Goal: Task Accomplishment & Management: Use online tool/utility

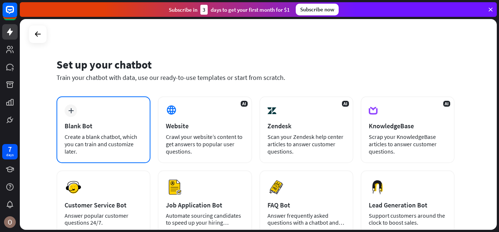
click at [113, 118] on div "plus Blank Bot Create a blank chatbot, which you can train and customize later." at bounding box center [104, 130] width 94 height 67
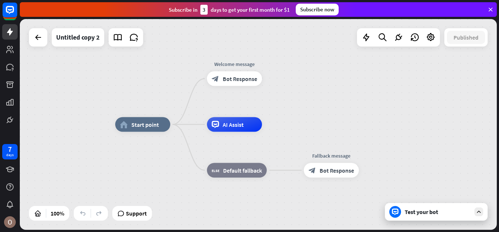
click at [432, 221] on div "home_2 Start point Welcome message block_bot_response Bot Response AI Assist bl…" at bounding box center [353, 230] width 477 height 211
click at [484, 212] on div "Test your bot" at bounding box center [436, 212] width 103 height 18
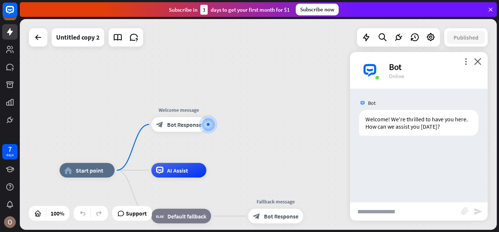
click at [380, 205] on input "text" at bounding box center [405, 212] width 111 height 18
type input "*********"
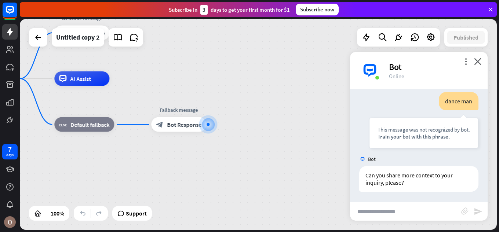
scroll to position [62, 0]
type input "**"
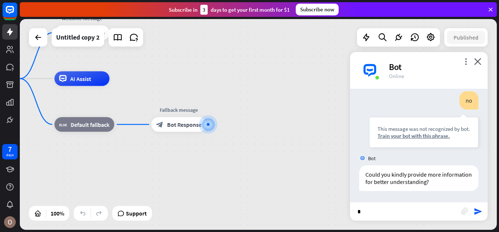
type input "**"
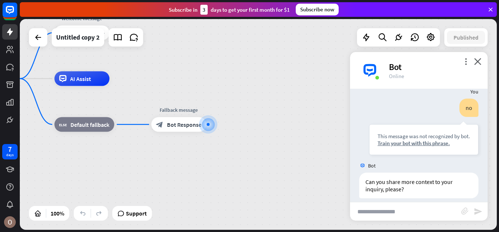
scroll to position [297, 0]
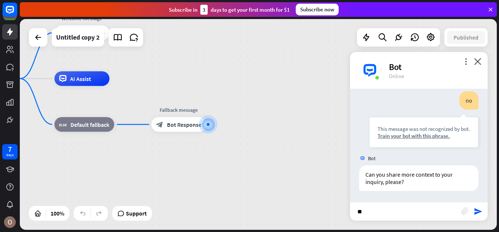
type input "*"
type input "**********"
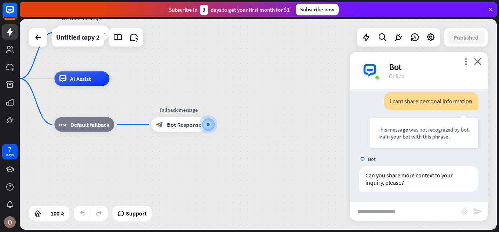
scroll to position [414, 0]
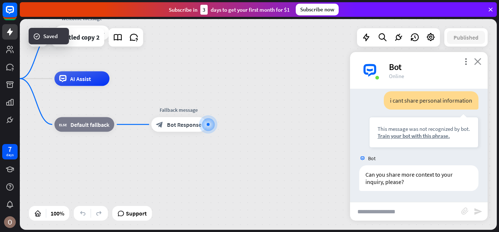
click at [477, 59] on icon "close" at bounding box center [477, 61] width 7 height 7
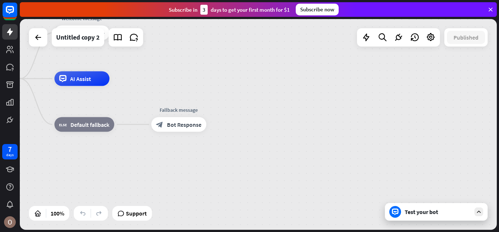
click at [477, 209] on icon at bounding box center [479, 212] width 7 height 7
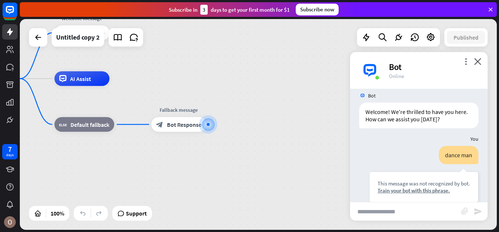
scroll to position [0, 0]
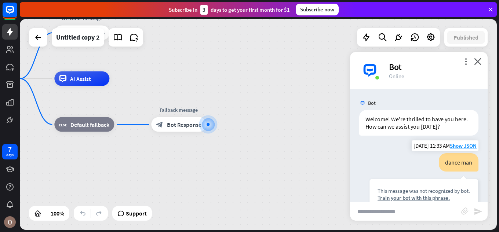
click at [454, 161] on div "dance man" at bounding box center [459, 162] width 40 height 18
click at [453, 158] on div "dance man" at bounding box center [459, 162] width 40 height 18
click at [442, 161] on div "dance man" at bounding box center [459, 162] width 40 height 18
drag, startPoint x: 442, startPoint y: 161, endPoint x: 476, endPoint y: 161, distance: 33.4
click at [476, 161] on div "dance man This message was not recognized by bot. Train your bot with this phra…" at bounding box center [419, 183] width 138 height 60
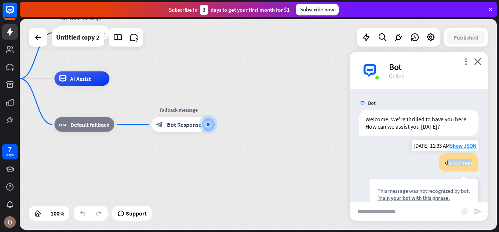
click at [443, 166] on div "dance man" at bounding box center [459, 162] width 40 height 18
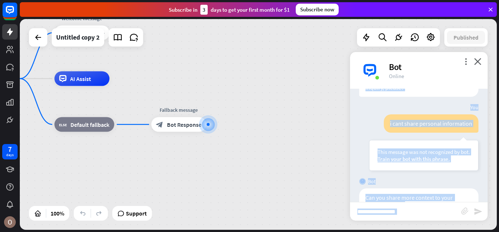
scroll to position [414, 0]
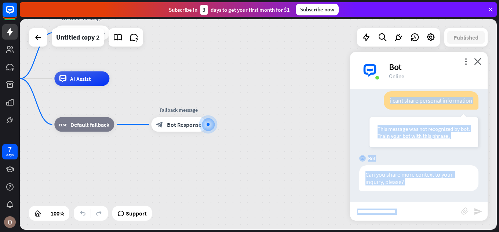
drag, startPoint x: 440, startPoint y: 163, endPoint x: 469, endPoint y: 206, distance: 51.4
click at [469, 206] on div "more_vert close Bot Online Bot Welcome! We're thrilled to have you here. How ca…" at bounding box center [419, 136] width 138 height 169
click at [431, 156] on div "Bot" at bounding box center [419, 159] width 138 height 14
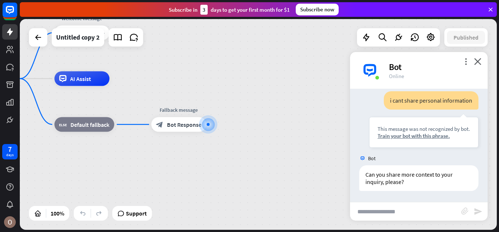
click at [454, 212] on input "text" at bounding box center [405, 212] width 111 height 18
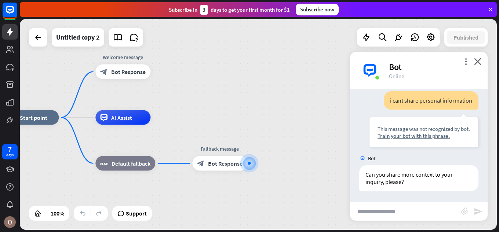
drag, startPoint x: 226, startPoint y: 78, endPoint x: 267, endPoint y: 117, distance: 56.6
click at [267, 117] on div "home_2 Start point Welcome message block_bot_response Bot Response AI Assist bl…" at bounding box center [258, 124] width 477 height 211
click at [424, 210] on input "text" at bounding box center [405, 212] width 111 height 18
type input "**********"
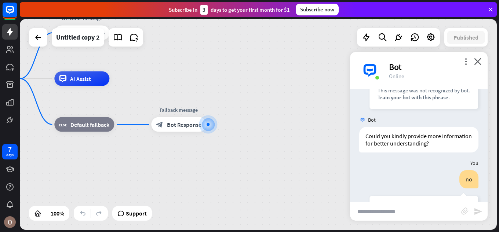
scroll to position [330, 0]
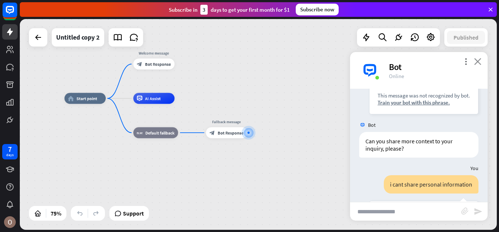
click at [480, 59] on icon "close" at bounding box center [477, 61] width 7 height 7
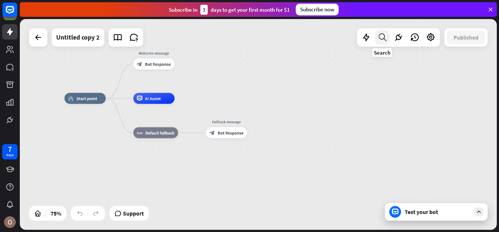
click at [386, 40] on icon at bounding box center [383, 38] width 10 height 10
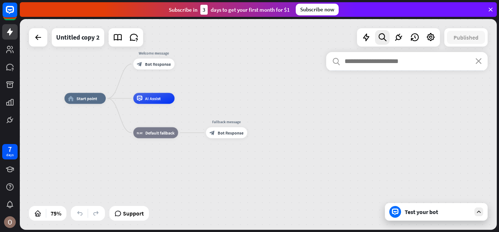
click at [383, 58] on input "text" at bounding box center [406, 61] width 161 height 18
click at [332, 32] on div "home_2 Start point Welcome message block_bot_response Bot Response AI Assist bl…" at bounding box center [258, 124] width 477 height 211
click at [479, 64] on icon "close" at bounding box center [479, 61] width 6 height 6
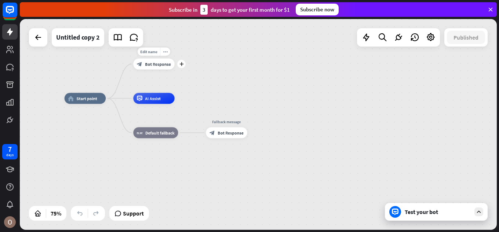
click at [144, 62] on div "block_bot_response Bot Response" at bounding box center [153, 64] width 41 height 11
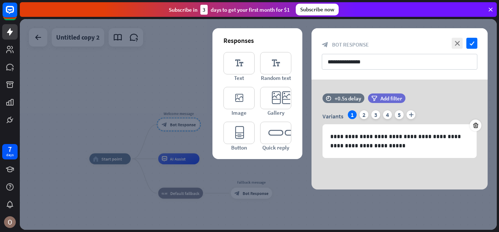
click at [181, 78] on div at bounding box center [258, 124] width 477 height 211
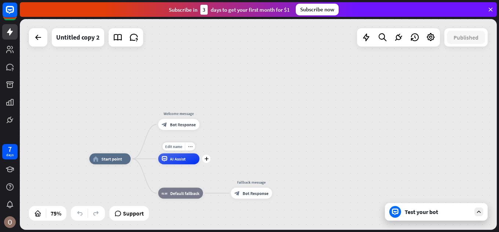
click at [173, 160] on span "AI Assist" at bounding box center [178, 159] width 16 height 6
click at [189, 80] on div "home_2 Start point Welcome message block_bot_response Bot Response AI Assist bl…" at bounding box center [258, 124] width 477 height 211
click at [208, 158] on icon "plus" at bounding box center [207, 159] width 4 height 4
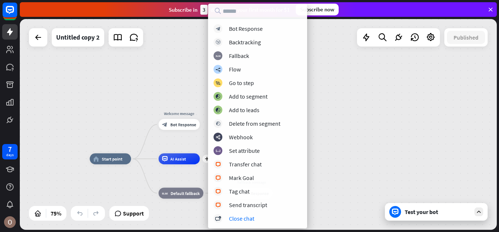
click at [163, 78] on div "home_2 Start point Welcome message block_bot_response Bot Response plus AI Assi…" at bounding box center [258, 124] width 477 height 211
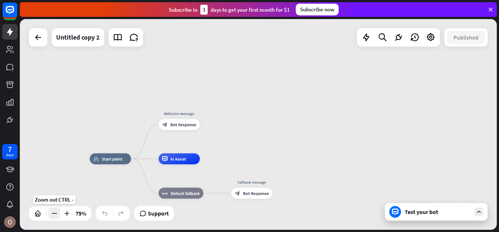
click at [58, 213] on icon at bounding box center [54, 213] width 7 height 7
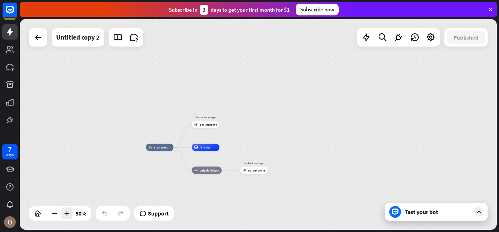
click at [66, 211] on icon at bounding box center [66, 213] width 7 height 7
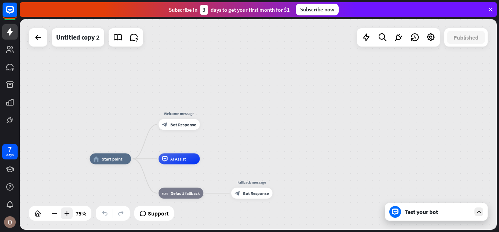
click at [66, 211] on icon at bounding box center [66, 213] width 7 height 7
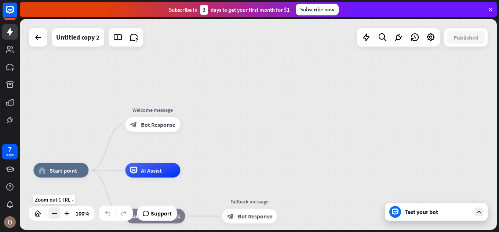
click at [58, 211] on div at bounding box center [54, 214] width 12 height 12
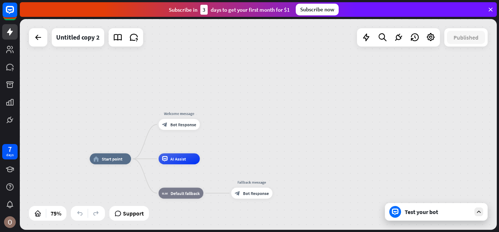
click at [225, 77] on div "home_2 Start point Welcome message block_bot_response Bot Response AI Assist bl…" at bounding box center [258, 124] width 477 height 211
drag, startPoint x: 450, startPoint y: 214, endPoint x: 450, endPoint y: 201, distance: 13.2
click at [450, 201] on div "home_2 Start point Welcome message block_bot_response Bot Response AI Assist bl…" at bounding box center [258, 124] width 477 height 211
click at [484, 207] on div "Test your bot" at bounding box center [436, 212] width 103 height 18
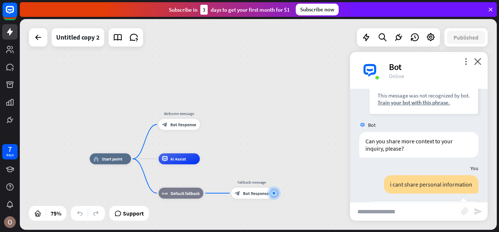
click at [462, 60] on div "more_vert close Bot Online" at bounding box center [419, 70] width 138 height 37
click at [469, 59] on icon "more_vert" at bounding box center [465, 61] width 7 height 7
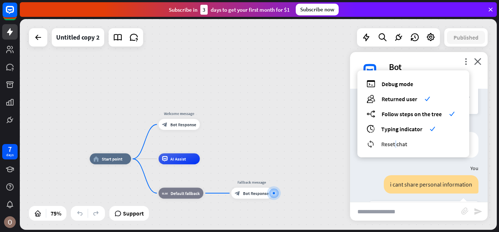
click at [396, 146] on span "Reset chat" at bounding box center [394, 144] width 26 height 7
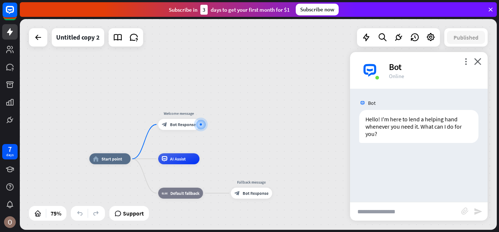
click at [402, 205] on input "text" at bounding box center [405, 212] width 111 height 18
type input "**********"
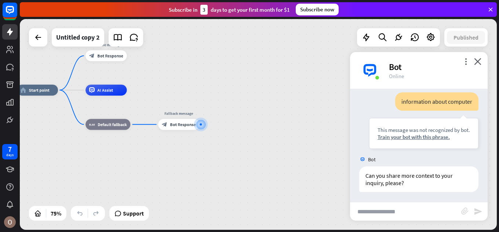
scroll to position [69, 0]
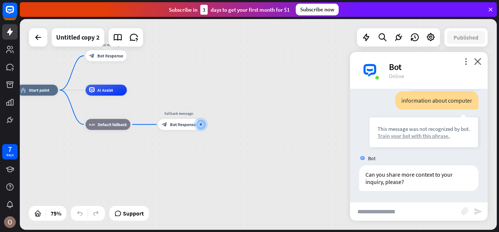
click at [403, 135] on div "Train your bot with this phrase." at bounding box center [424, 136] width 92 height 7
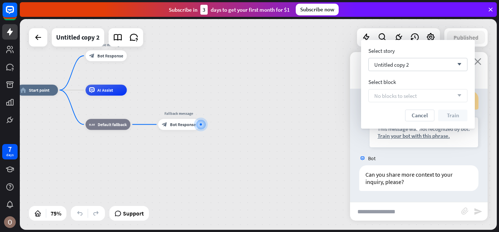
click at [481, 62] on icon "close" at bounding box center [477, 61] width 7 height 7
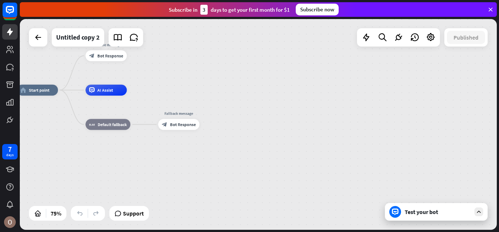
click at [456, 211] on div "Test your bot" at bounding box center [438, 211] width 66 height 7
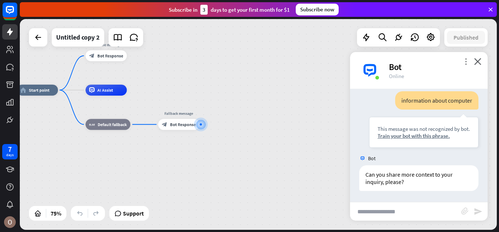
click at [467, 62] on icon "more_vert" at bounding box center [465, 61] width 7 height 7
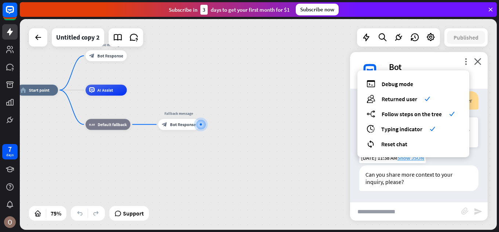
click at [404, 159] on span "Show JSON" at bounding box center [411, 158] width 27 height 7
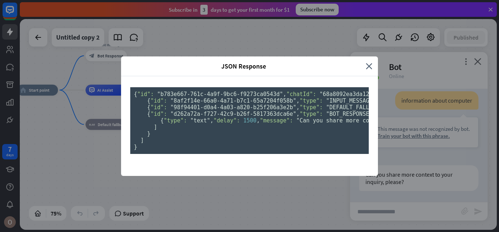
scroll to position [0, 0]
click at [366, 62] on icon "close" at bounding box center [369, 66] width 7 height 8
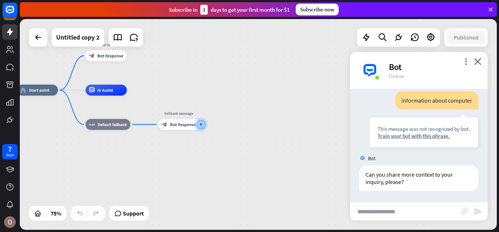
click at [373, 161] on span "Bot" at bounding box center [372, 158] width 8 height 7
click at [364, 80] on div at bounding box center [370, 70] width 22 height 22
click at [371, 74] on img at bounding box center [370, 70] width 22 height 22
click at [400, 72] on div "Bot" at bounding box center [434, 66] width 90 height 11
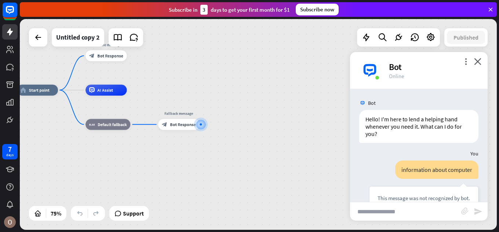
drag, startPoint x: 409, startPoint y: 100, endPoint x: 424, endPoint y: 150, distance: 52.4
click at [424, 150] on div "Bot Hello! I'm here to lend a helping hand whenever you need it. What can I do …" at bounding box center [419, 145] width 138 height 113
click at [404, 174] on div "information about computer" at bounding box center [436, 170] width 83 height 18
drag, startPoint x: 397, startPoint y: 171, endPoint x: 475, endPoint y: 168, distance: 78.6
click at [475, 168] on div "information about computer This message was not recognized by bot. Train your b…" at bounding box center [419, 191] width 138 height 60
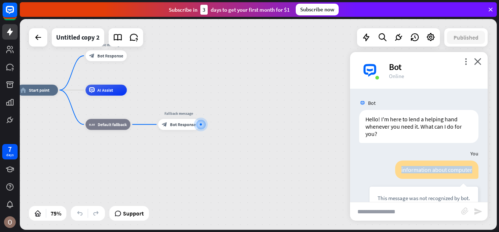
copy div "information about computer"
click at [388, 211] on input "text" at bounding box center [405, 212] width 111 height 18
paste input "**********"
type input "**********"
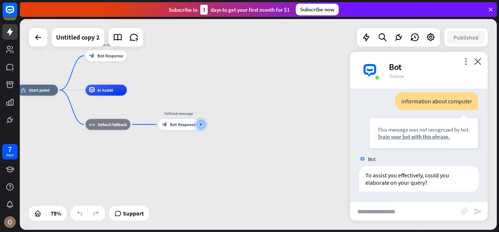
scroll to position [187, 0]
click at [116, 40] on icon at bounding box center [118, 38] width 10 height 10
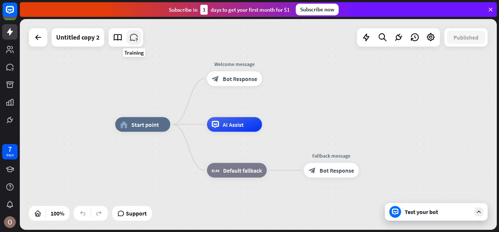
click at [133, 37] on icon at bounding box center [134, 38] width 10 height 10
click at [328, 175] on div "block_bot_response Bot Response" at bounding box center [331, 170] width 55 height 15
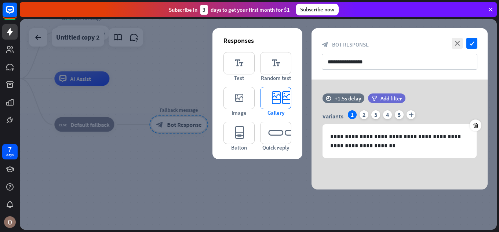
click at [284, 103] on icon "editor_card" at bounding box center [275, 98] width 31 height 22
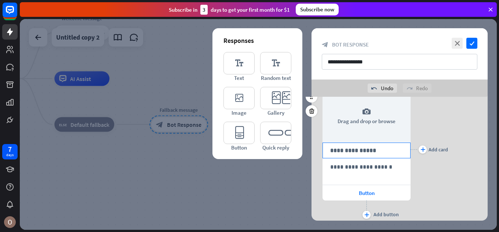
scroll to position [99, 0]
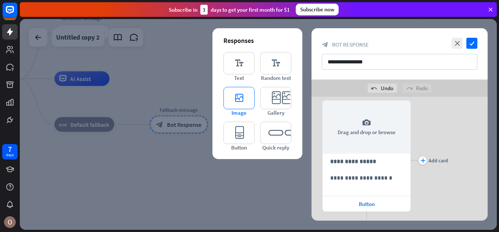
click at [243, 98] on icon "editor_image" at bounding box center [239, 98] width 31 height 22
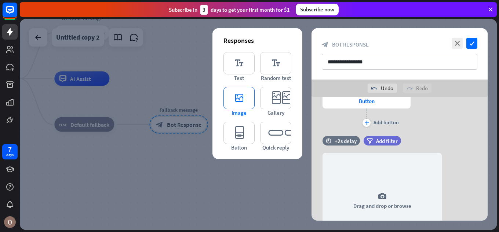
scroll to position [242, 0]
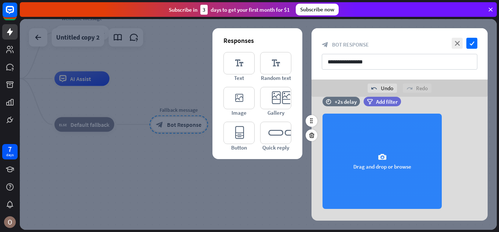
click at [393, 155] on div "camera Drag and drop or browse" at bounding box center [382, 161] width 119 height 95
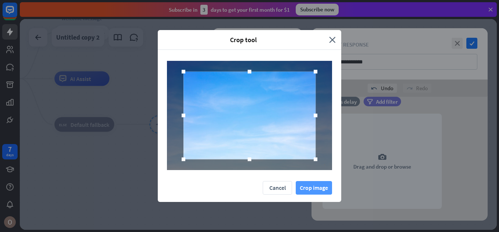
click at [301, 189] on button "Crop image" at bounding box center [314, 188] width 36 height 14
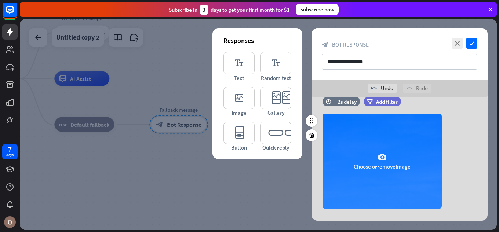
click at [385, 153] on icon "camera" at bounding box center [382, 157] width 9 height 9
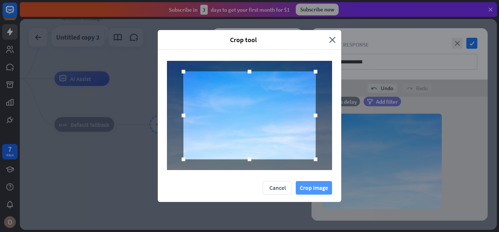
click at [312, 188] on button "Crop image" at bounding box center [314, 188] width 36 height 14
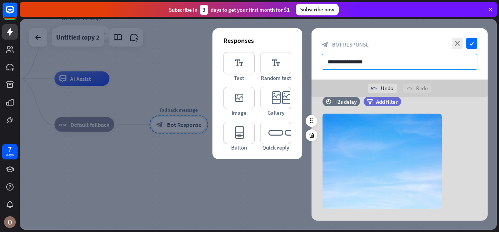
click at [376, 66] on input "**********" at bounding box center [400, 62] width 156 height 16
type input "*"
type input "******"
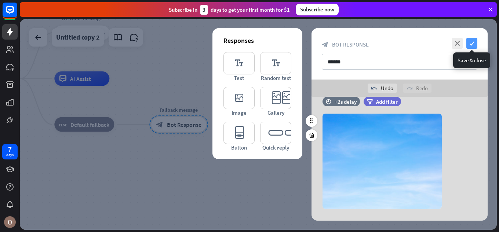
click at [471, 43] on icon "check" at bounding box center [472, 43] width 11 height 11
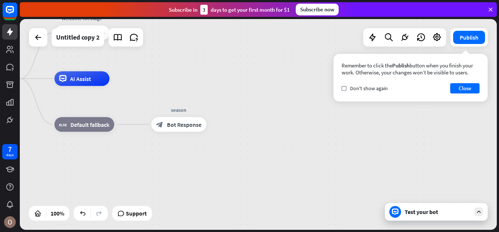
click at [370, 108] on div "home_2 Start point Welcome message block_bot_response Bot Response AI Assist bl…" at bounding box center [201, 184] width 477 height 211
click at [463, 86] on button "Close" at bounding box center [464, 88] width 29 height 10
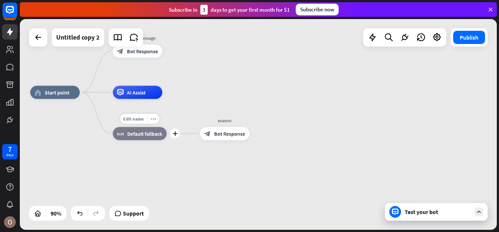
drag, startPoint x: 54, startPoint y: 149, endPoint x: 134, endPoint y: 154, distance: 80.9
click at [134, 140] on div "Edit name more_horiz plus block_fallback Default fallback" at bounding box center [140, 133] width 54 height 13
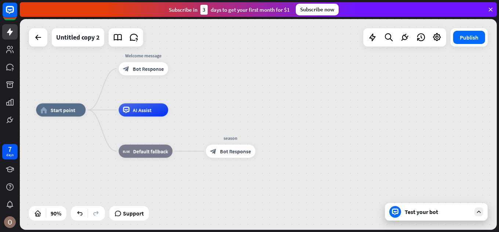
drag, startPoint x: 128, startPoint y: 169, endPoint x: 122, endPoint y: 185, distance: 16.8
click at [122, 185] on div "home_2 Start point Welcome message block_bot_response Bot Response AI Assist bl…" at bounding box center [250, 205] width 429 height 190
click at [71, 112] on span "Start point" at bounding box center [63, 110] width 25 height 7
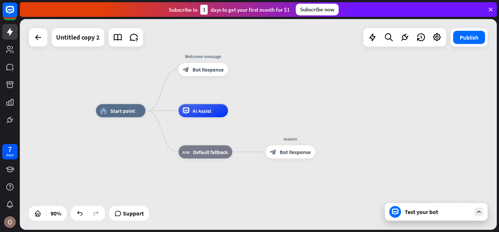
drag, startPoint x: 74, startPoint y: 151, endPoint x: 156, endPoint y: 136, distance: 82.9
click at [150, 145] on div "home_2 Start point Welcome message block_bot_response Bot Response AI Assist bl…" at bounding box center [310, 206] width 429 height 190
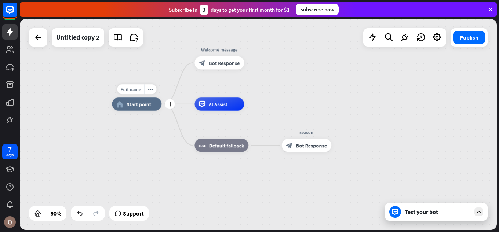
click at [152, 109] on div "home_2 Start point" at bounding box center [137, 104] width 50 height 13
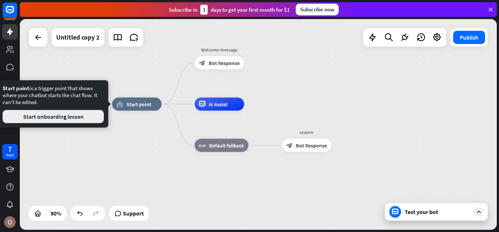
click at [40, 118] on button "Start onboarding lesson" at bounding box center [53, 116] width 101 height 13
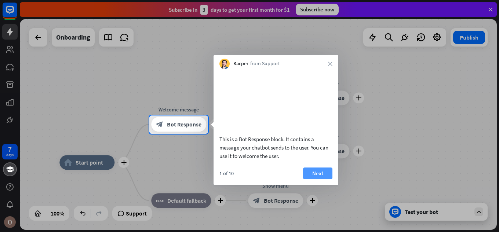
click at [316, 179] on button "Next" at bounding box center [317, 174] width 29 height 12
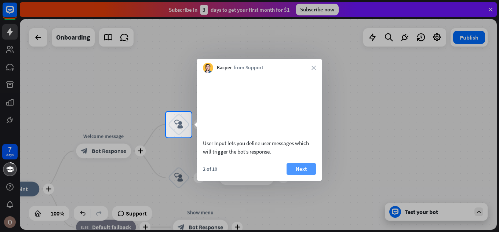
click at [298, 175] on button "Next" at bounding box center [301, 169] width 29 height 12
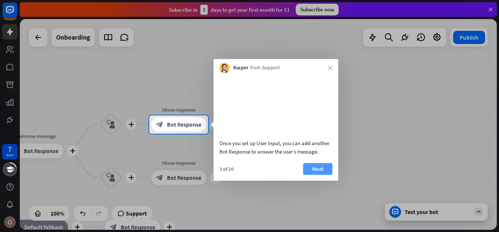
click at [326, 175] on button "Next" at bounding box center [317, 169] width 29 height 12
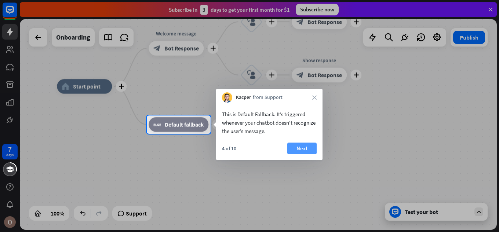
click at [304, 150] on button "Next" at bounding box center [301, 149] width 29 height 12
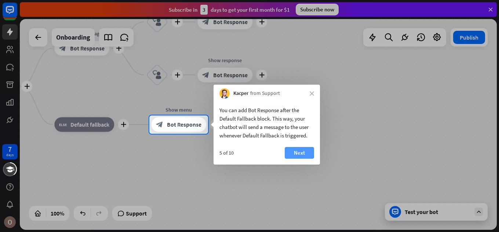
click at [298, 148] on button "Next" at bounding box center [299, 153] width 29 height 12
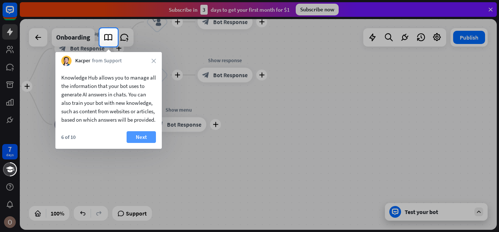
click at [142, 142] on button "Next" at bounding box center [141, 137] width 29 height 12
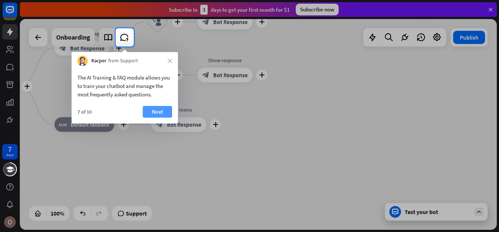
click at [164, 115] on button "Next" at bounding box center [157, 112] width 29 height 12
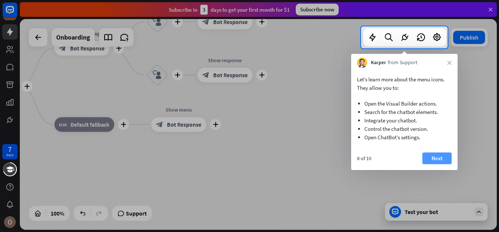
click at [434, 163] on button "Next" at bounding box center [436, 159] width 29 height 12
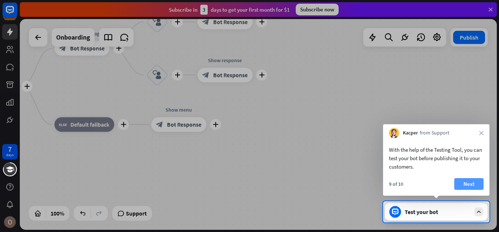
click at [469, 178] on button "Next" at bounding box center [468, 184] width 29 height 12
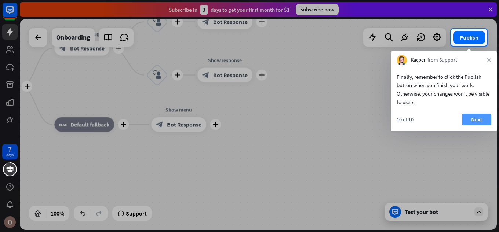
click at [479, 118] on button "Next" at bounding box center [476, 120] width 29 height 12
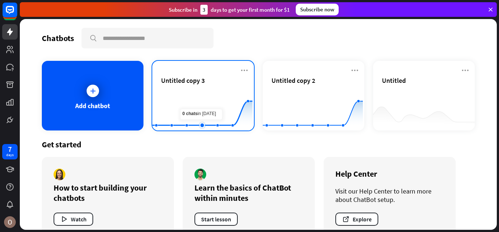
click at [197, 111] on rect at bounding box center [202, 113] width 100 height 46
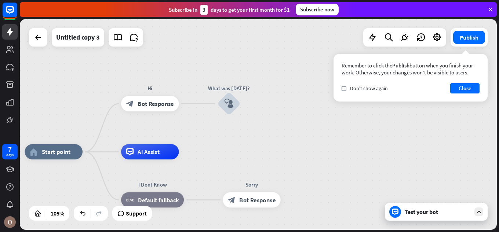
drag, startPoint x: 328, startPoint y: 132, endPoint x: 244, endPoint y: 159, distance: 88.7
click at [227, 105] on icon "block_user_input" at bounding box center [228, 103] width 9 height 9
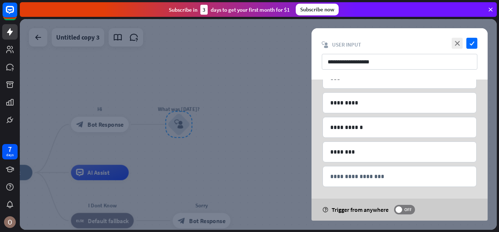
scroll to position [121, 0]
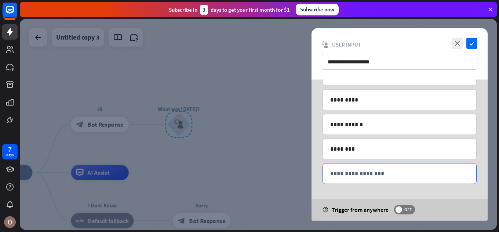
click at [378, 175] on p "**********" at bounding box center [399, 173] width 139 height 9
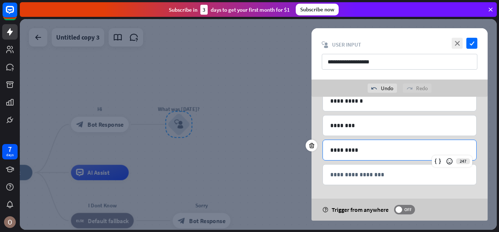
scroll to position [163, 0]
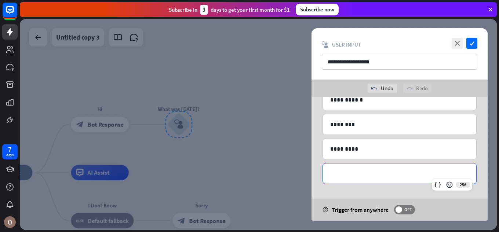
click at [358, 173] on p "**********" at bounding box center [399, 173] width 139 height 9
click at [353, 155] on div "*********" at bounding box center [399, 149] width 153 height 20
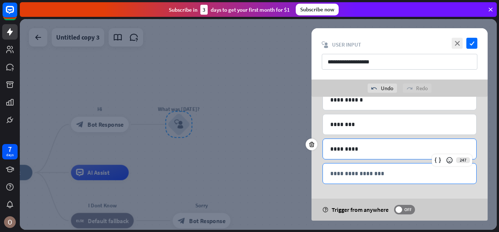
click at [347, 172] on p "**********" at bounding box center [399, 173] width 139 height 9
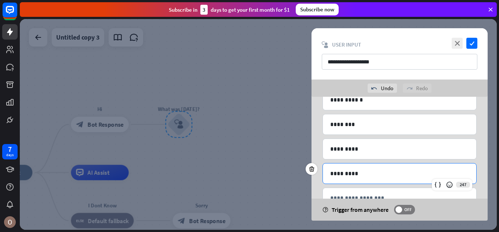
click at [404, 180] on div "*********" at bounding box center [399, 174] width 153 height 20
click at [317, 113] on div "**********" at bounding box center [400, 90] width 176 height 312
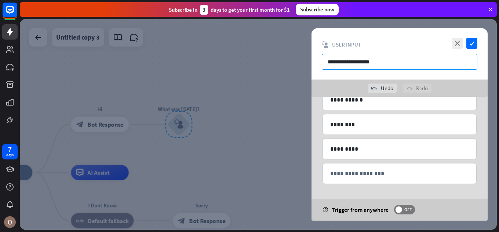
click at [386, 62] on input "**********" at bounding box center [400, 62] width 156 height 16
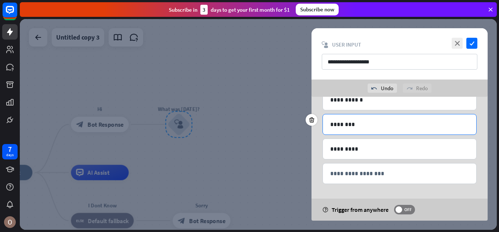
click at [400, 130] on div "********" at bounding box center [399, 125] width 153 height 20
click at [474, 44] on icon "check" at bounding box center [472, 43] width 11 height 11
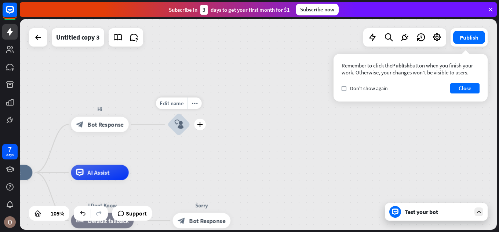
click at [177, 130] on div "block_user_input" at bounding box center [178, 124] width 23 height 23
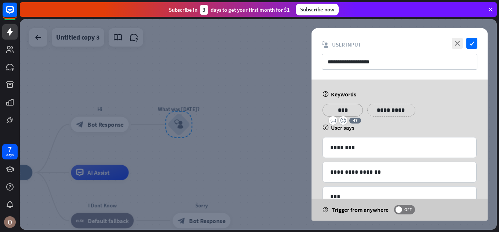
click at [346, 111] on p "***" at bounding box center [342, 110] width 29 height 9
click at [376, 95] on div "help Keywords" at bounding box center [400, 94] width 154 height 7
click at [381, 110] on p "**********" at bounding box center [387, 110] width 29 height 9
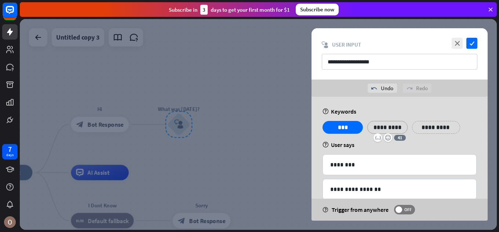
click at [471, 48] on icon "check" at bounding box center [472, 43] width 11 height 11
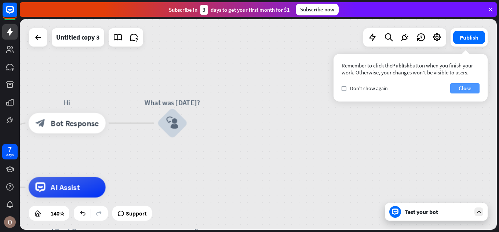
click at [472, 90] on button "Close" at bounding box center [464, 88] width 29 height 10
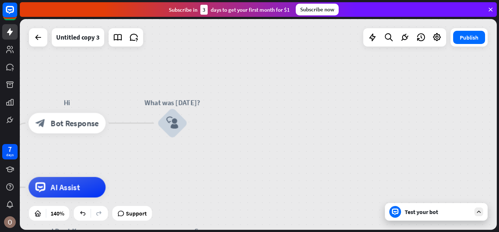
click at [461, 45] on div "Publish" at bounding box center [469, 37] width 37 height 18
click at [171, 121] on icon "block_user_input" at bounding box center [172, 123] width 12 height 12
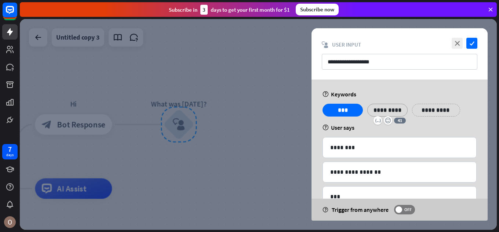
click at [391, 112] on p "*********" at bounding box center [387, 110] width 29 height 9
click at [396, 95] on div "help Keywords" at bounding box center [400, 94] width 154 height 7
click at [370, 134] on div "**********" at bounding box center [400, 223] width 176 height 287
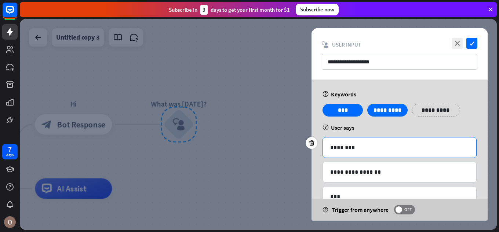
click at [365, 144] on p "********" at bounding box center [399, 147] width 139 height 9
click at [456, 161] on div "248" at bounding box center [452, 159] width 40 height 12
click at [461, 159] on div "248" at bounding box center [452, 159] width 40 height 12
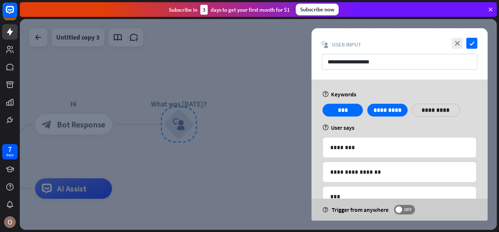
click at [359, 132] on div "**********" at bounding box center [400, 223] width 176 height 287
click at [471, 60] on input "**********" at bounding box center [400, 62] width 156 height 16
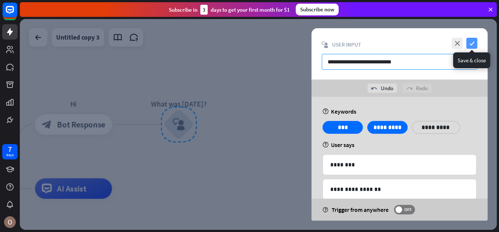
type input "**********"
click at [473, 40] on icon "check" at bounding box center [472, 43] width 11 height 11
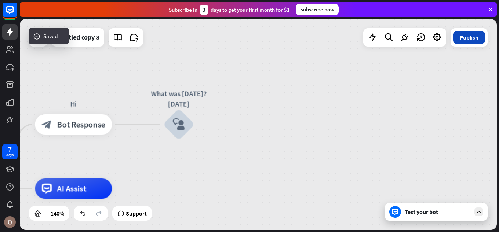
click at [462, 35] on button "Publish" at bounding box center [469, 37] width 32 height 13
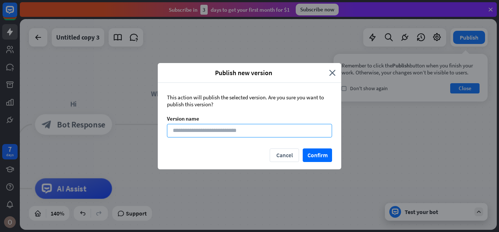
click at [233, 125] on input at bounding box center [249, 131] width 165 height 14
type input "**********"
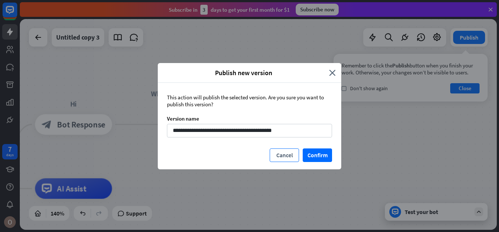
click at [297, 153] on button "Cancel" at bounding box center [284, 156] width 29 height 14
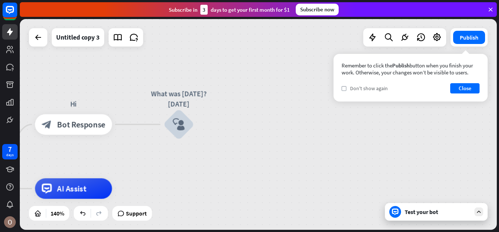
click at [347, 87] on div "check Don't show again" at bounding box center [365, 88] width 46 height 7
click at [461, 86] on button "Close" at bounding box center [464, 88] width 29 height 10
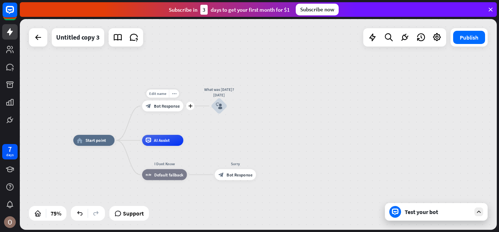
click at [175, 108] on span "Bot Response" at bounding box center [167, 107] width 26 height 6
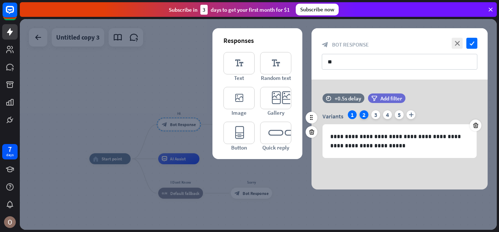
click at [366, 113] on div "2" at bounding box center [364, 114] width 9 height 9
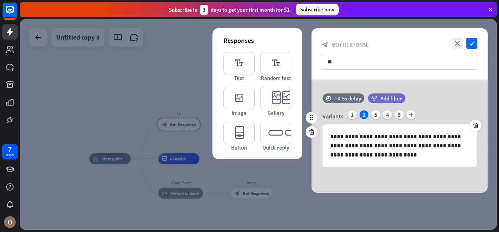
click at [370, 113] on div "Variants 1 2 3 4 5 plus" at bounding box center [400, 116] width 154 height 12
click at [382, 114] on div "Variants 1 2 3 4 5 plus" at bounding box center [400, 116] width 154 height 12
click at [379, 113] on div "3" at bounding box center [375, 114] width 9 height 9
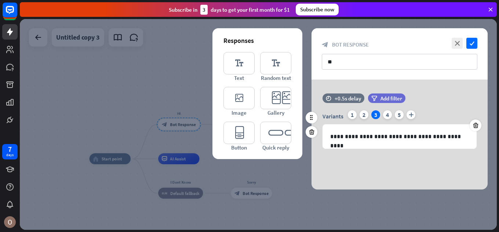
click at [382, 113] on div "Variants 1 2 3 4 5 plus" at bounding box center [400, 116] width 154 height 12
click at [402, 115] on div "5" at bounding box center [399, 114] width 9 height 9
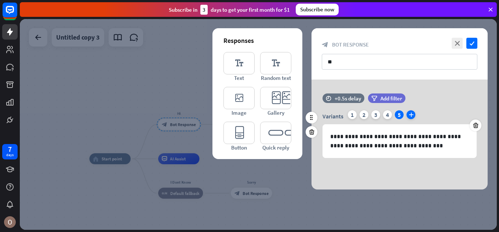
click at [409, 115] on icon "plus" at bounding box center [411, 114] width 9 height 9
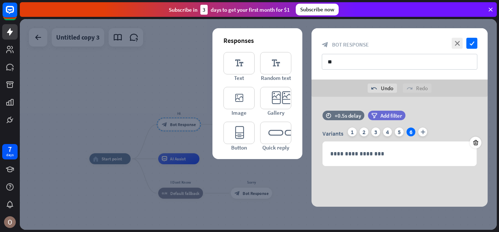
click at [137, 67] on div at bounding box center [258, 124] width 477 height 211
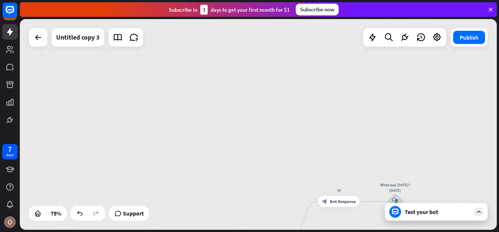
drag, startPoint x: 137, startPoint y: 68, endPoint x: 217, endPoint y: -8, distance: 109.8
click at [217, 0] on html "7 days close Product Help First steps Get started with ChatBot Help Center Foll…" at bounding box center [249, 116] width 499 height 232
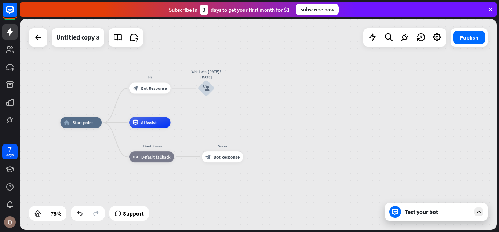
drag, startPoint x: 208, startPoint y: 30, endPoint x: 99, endPoint y: 65, distance: 114.6
click at [99, 67] on div "home_2 Start point Hi block_bot_response Bot Response What was [DATE]? [DATE] b…" at bounding box center [258, 124] width 477 height 211
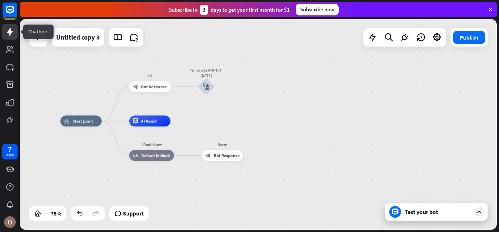
click at [16, 34] on link at bounding box center [9, 31] width 15 height 15
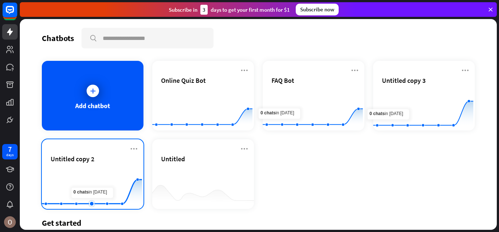
click at [99, 188] on rect at bounding box center [92, 191] width 100 height 46
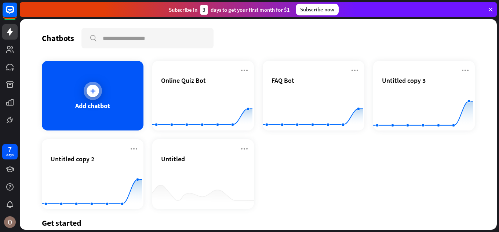
click at [74, 84] on div "Add chatbot" at bounding box center [93, 96] width 102 height 70
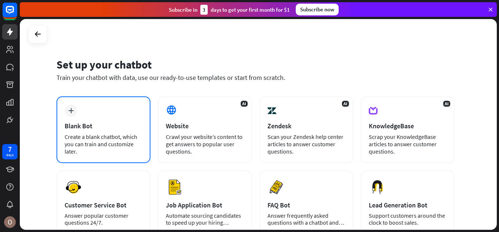
click at [80, 142] on div "Create a blank chatbot, which you can train and customize later." at bounding box center [104, 144] width 78 height 22
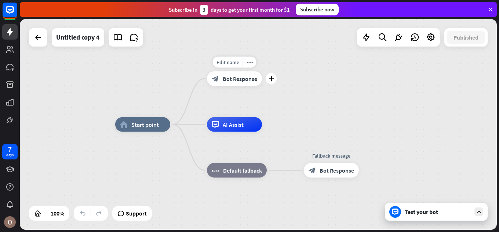
click at [220, 79] on div "block_bot_response Bot Response" at bounding box center [234, 79] width 55 height 15
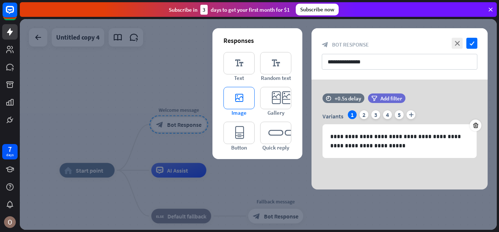
click at [236, 95] on icon "editor_image" at bounding box center [239, 98] width 31 height 22
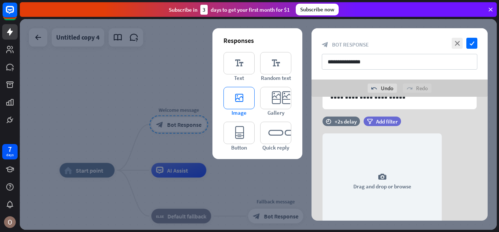
scroll to position [86, 0]
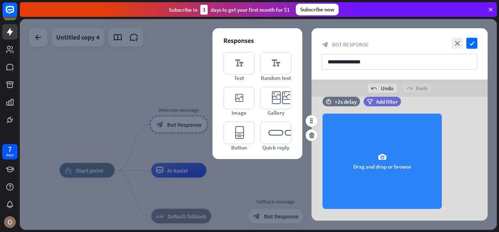
click at [341, 161] on div "camera Drag and drop or browse" at bounding box center [382, 161] width 119 height 95
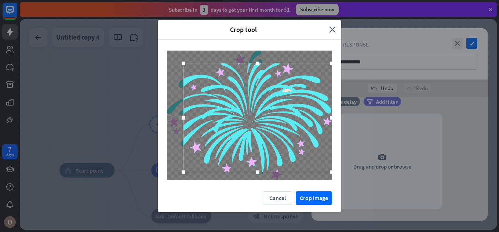
drag, startPoint x: 318, startPoint y: 166, endPoint x: 334, endPoint y: 171, distance: 16.8
click at [334, 171] on div at bounding box center [250, 116] width 184 height 152
drag, startPoint x: 184, startPoint y: 117, endPoint x: 162, endPoint y: 118, distance: 22.4
click at [162, 118] on div at bounding box center [250, 116] width 184 height 152
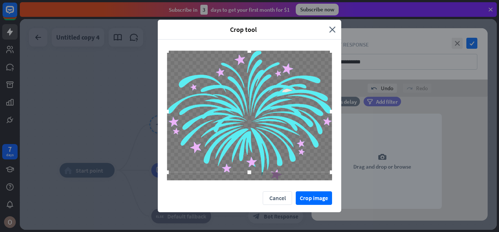
drag, startPoint x: 250, startPoint y: 60, endPoint x: 255, endPoint y: 47, distance: 14.0
click at [255, 47] on div at bounding box center [250, 116] width 184 height 152
click at [242, 174] on div at bounding box center [249, 172] width 165 height 4
drag, startPoint x: 249, startPoint y: 176, endPoint x: 242, endPoint y: 182, distance: 9.4
click at [242, 182] on div at bounding box center [250, 116] width 184 height 152
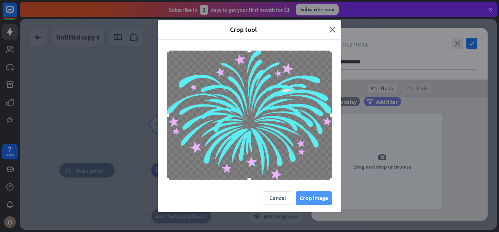
click at [305, 195] on button "Crop image" at bounding box center [314, 199] width 36 height 14
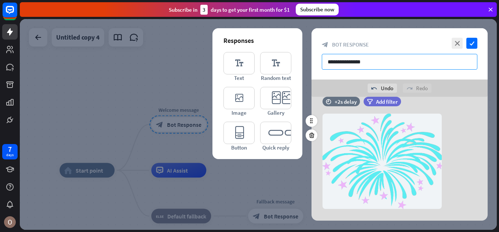
click at [410, 62] on input "**********" at bounding box center [400, 62] width 156 height 16
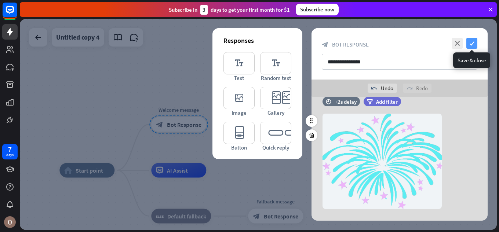
click at [471, 43] on icon "check" at bounding box center [472, 43] width 11 height 11
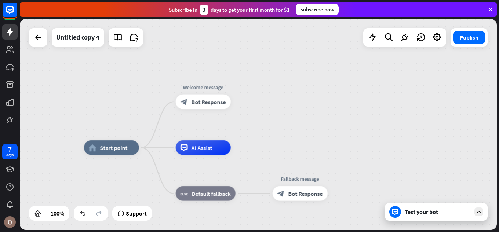
drag, startPoint x: 116, startPoint y: 109, endPoint x: 145, endPoint y: 78, distance: 42.9
click at [145, 78] on div "home_2 Start point Welcome message block_bot_response Bot Response AI Assist bl…" at bounding box center [258, 124] width 477 height 211
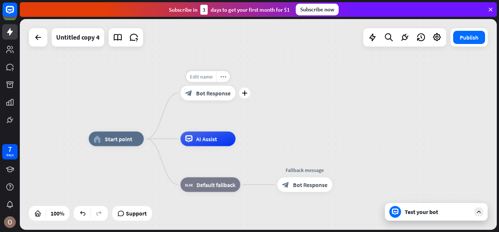
click at [207, 81] on div "Edit name" at bounding box center [201, 76] width 30 height 11
type input "*"
type input "******"
click at [221, 86] on div "Edit name more_horiz plus block_bot_response Bot Response" at bounding box center [208, 93] width 55 height 15
click at [228, 73] on div "more_horiz" at bounding box center [223, 76] width 14 height 11
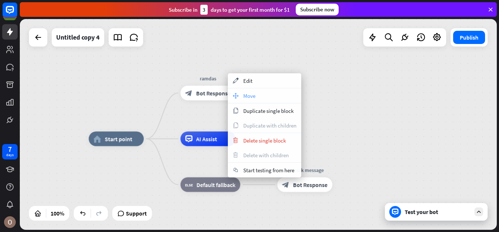
click at [273, 97] on div "move_block Move" at bounding box center [264, 95] width 73 height 15
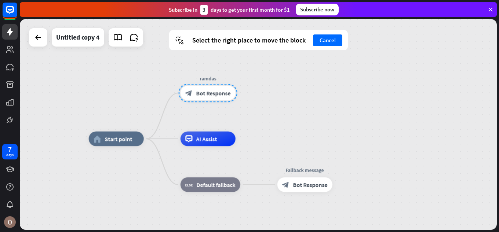
click at [240, 80] on div "ramdas" at bounding box center [208, 78] width 66 height 7
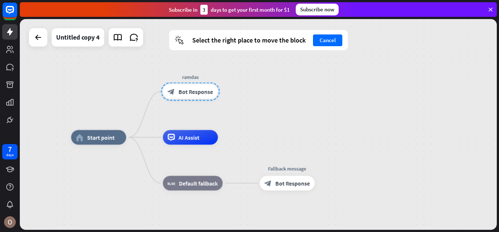
drag, startPoint x: 226, startPoint y: 88, endPoint x: 208, endPoint y: 87, distance: 17.7
click at [208, 87] on div at bounding box center [190, 92] width 59 height 18
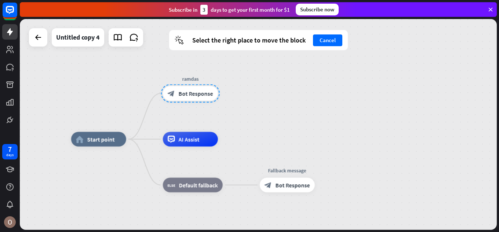
click at [218, 86] on div "ramdas block_bot_response Bot Response" at bounding box center [190, 93] width 55 height 15
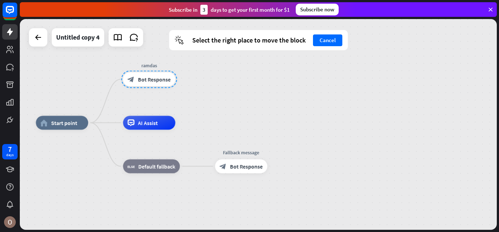
drag, startPoint x: 228, startPoint y: 80, endPoint x: 188, endPoint y: 63, distance: 44.0
click at [175, 72] on div "ramdas block_bot_response Bot Response" at bounding box center [149, 79] width 52 height 14
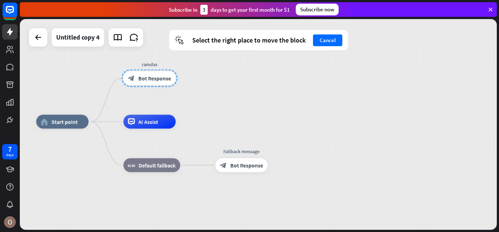
click at [163, 72] on div at bounding box center [150, 78] width 56 height 18
click at [164, 73] on div at bounding box center [150, 78] width 56 height 18
click at [163, 76] on div at bounding box center [150, 78] width 56 height 18
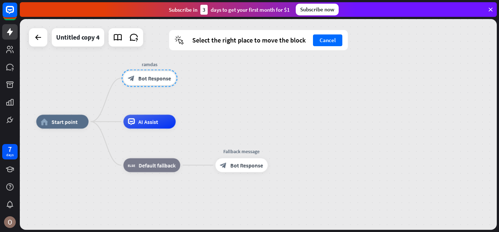
click at [163, 76] on div at bounding box center [150, 78] width 56 height 18
click at [151, 63] on div "ramdas" at bounding box center [149, 64] width 63 height 7
click at [160, 61] on div "ramdas" at bounding box center [149, 64] width 63 height 7
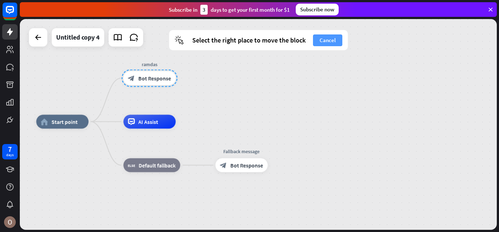
click at [320, 41] on button "Cancel" at bounding box center [327, 41] width 29 height 12
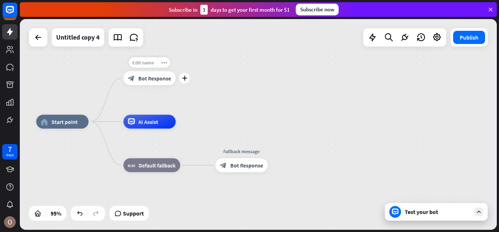
click at [147, 62] on span "Edit name" at bounding box center [144, 62] width 22 height 6
type input "*"
click at [259, 60] on div "home_2 Start point plus block_bot_response Bot Response AI Assist block_fallbac…" at bounding box center [258, 124] width 477 height 211
drag, startPoint x: 405, startPoint y: 21, endPoint x: 338, endPoint y: 97, distance: 101.7
click at [338, 97] on div "home_2 Start point block_bot_response Bot Response AI Assist block_fallback Def…" at bounding box center [258, 124] width 477 height 211
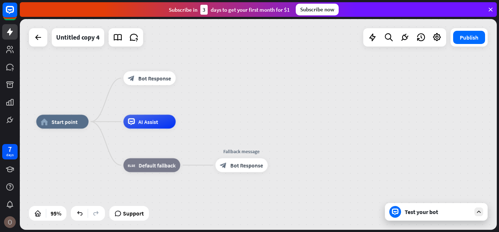
click at [13, 226] on img at bounding box center [10, 223] width 12 height 12
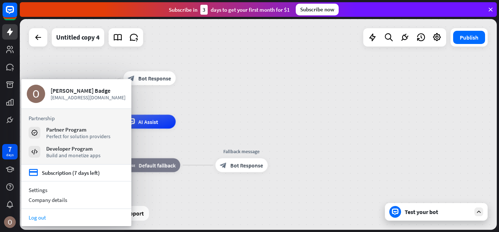
click at [65, 216] on link "Log out" at bounding box center [76, 218] width 110 height 10
